Goal: Task Accomplishment & Management: Complete application form

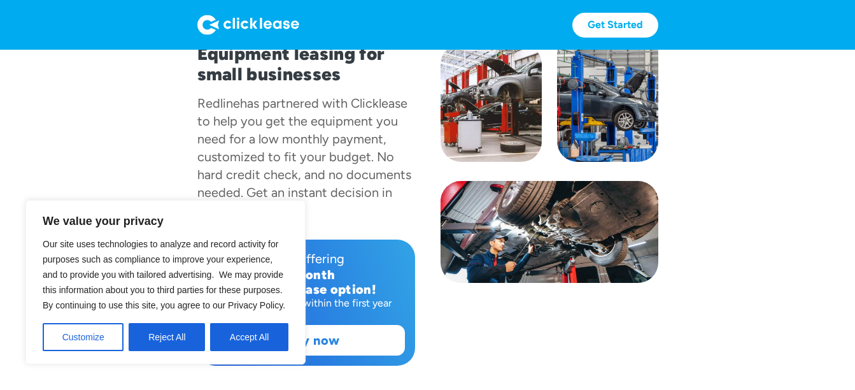
scroll to position [127, 0]
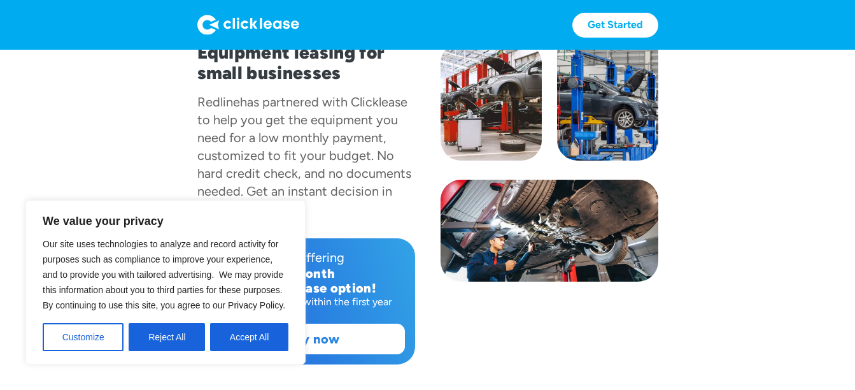
click at [575, 325] on div "Fast & easy! Equipment leasing for small businesses Redline has partnered with …" at bounding box center [427, 156] width 461 height 416
click at [239, 334] on button "Accept All" at bounding box center [249, 337] width 78 height 28
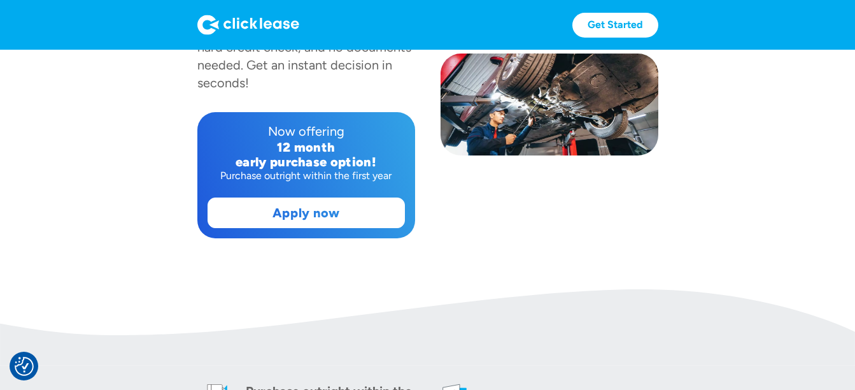
scroll to position [255, 0]
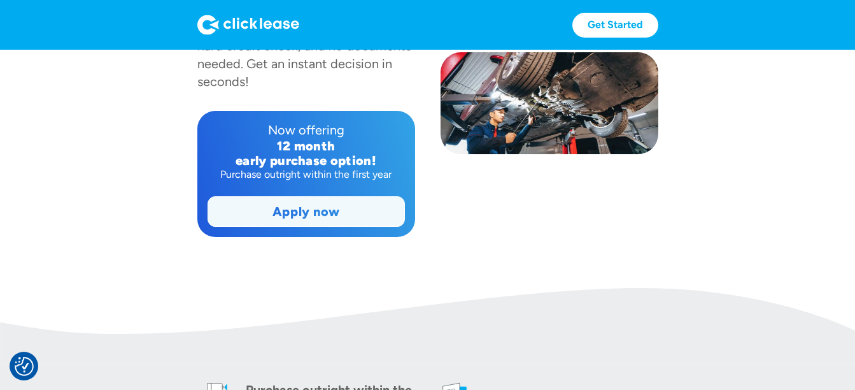
click at [302, 216] on link "Apply now" at bounding box center [306, 211] width 196 height 29
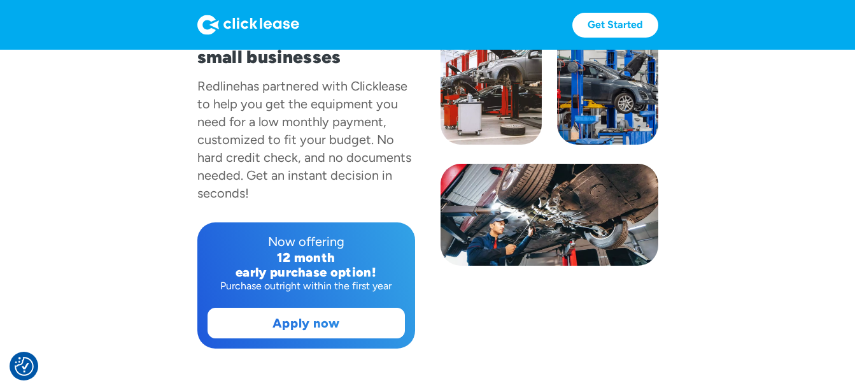
scroll to position [127, 0]
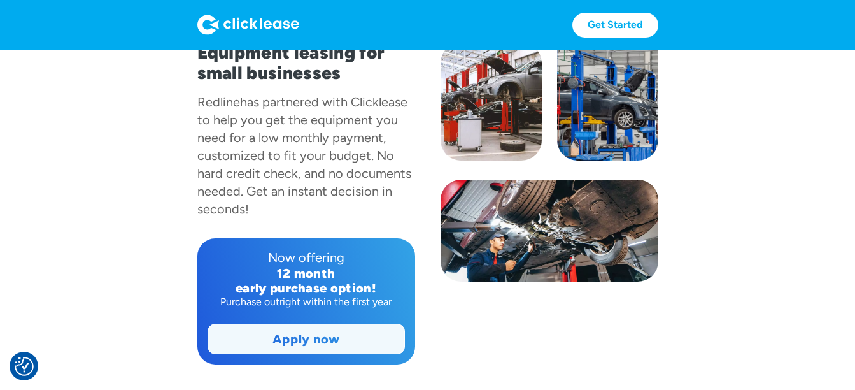
click at [352, 335] on link "Apply now" at bounding box center [306, 338] width 196 height 29
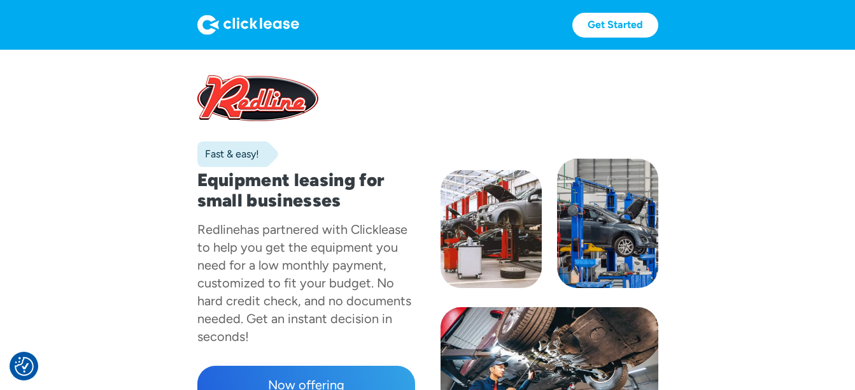
scroll to position [64, 0]
